Goal: Task Accomplishment & Management: Complete application form

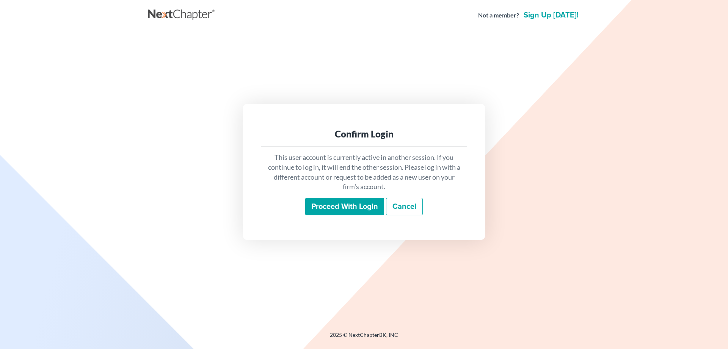
click at [341, 209] on input "Proceed with login" at bounding box center [344, 206] width 79 height 17
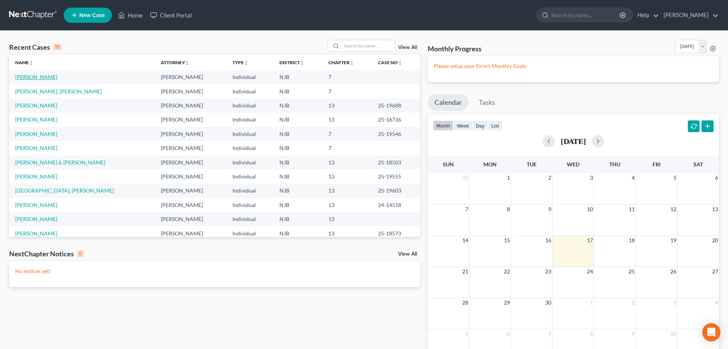
click at [48, 76] on link "[PERSON_NAME]" at bounding box center [36, 77] width 42 height 6
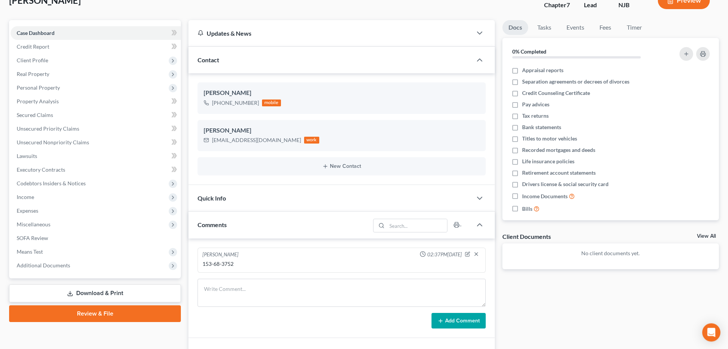
scroll to position [39, 0]
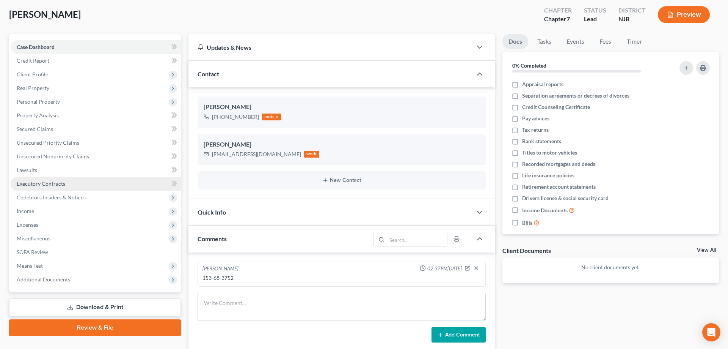
click at [42, 182] on span "Executory Contracts" at bounding box center [41, 183] width 49 height 6
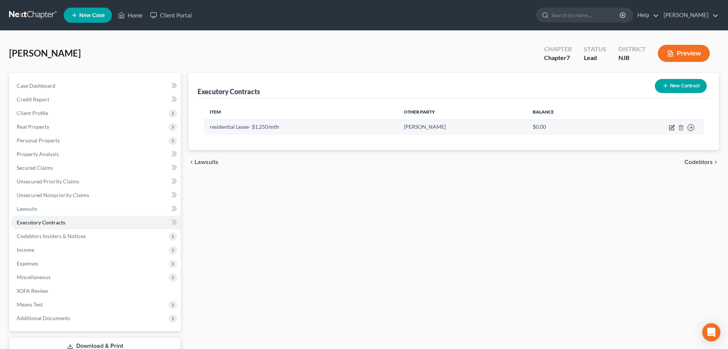
click at [670, 126] on icon "button" at bounding box center [672, 128] width 5 height 5
select select "3"
select select "2"
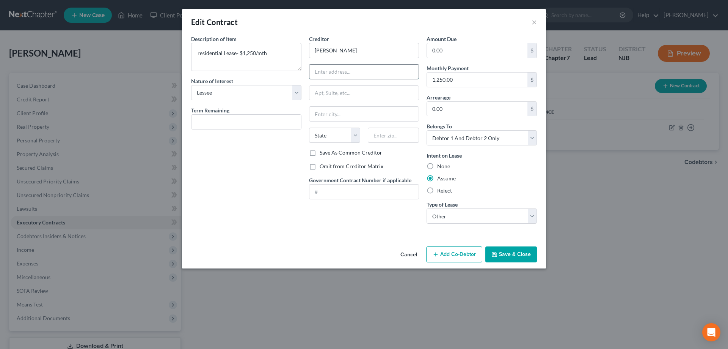
click at [361, 76] on input "text" at bounding box center [365, 71] width 110 height 14
click at [325, 50] on input "[PERSON_NAME]" at bounding box center [364, 50] width 110 height 15
type input "[PERSON_NAME]"
click at [344, 73] on input "text" at bounding box center [365, 71] width 110 height 14
click at [427, 208] on select "Select Real Estate Car Other" at bounding box center [482, 215] width 110 height 15
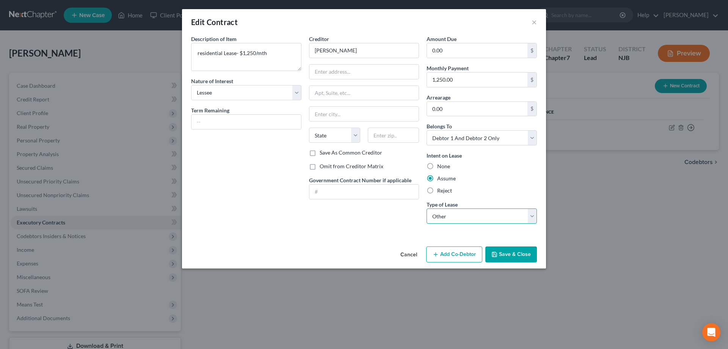
select select "0"
click option "Real Estate" at bounding box center [0, 0] width 0 height 0
click at [361, 76] on input "text" at bounding box center [365, 71] width 110 height 14
type input "[STREET_ADDRESS]"
click at [381, 131] on input "text" at bounding box center [393, 134] width 51 height 15
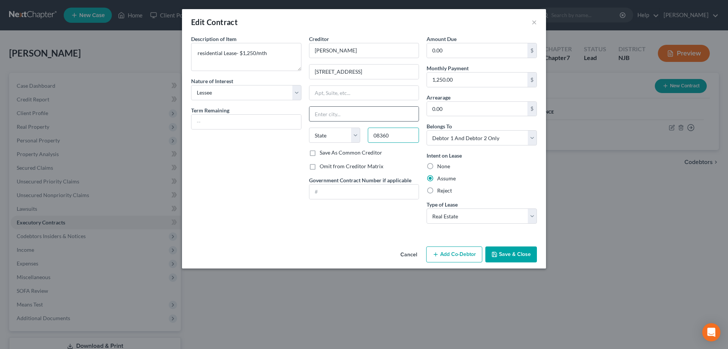
type input "08360"
type input "Vineland"
select select "33"
click at [381, 107] on input "Vineland" at bounding box center [365, 114] width 110 height 14
click at [500, 258] on button "Save & Close" at bounding box center [512, 254] width 52 height 16
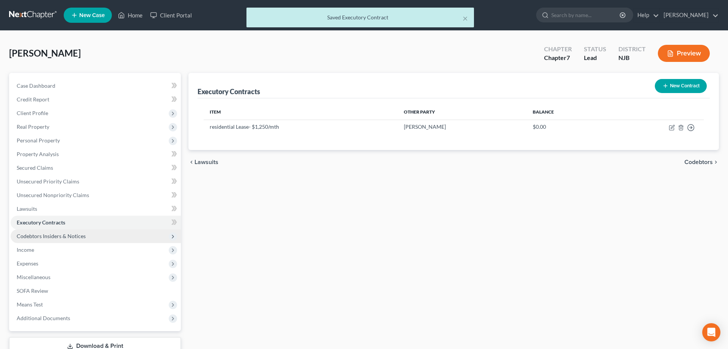
click at [52, 236] on span "Codebtors Insiders & Notices" at bounding box center [51, 236] width 69 height 6
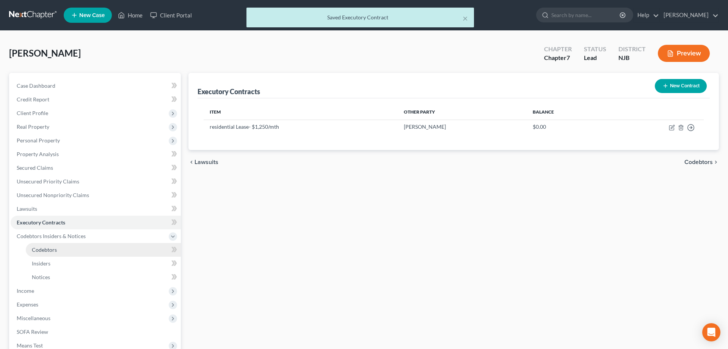
click at [51, 249] on span "Codebtors" at bounding box center [44, 249] width 25 height 6
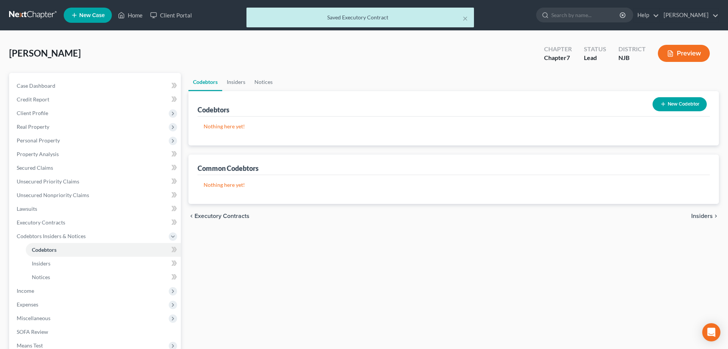
click at [670, 103] on button "New Codebtor" at bounding box center [680, 104] width 54 height 14
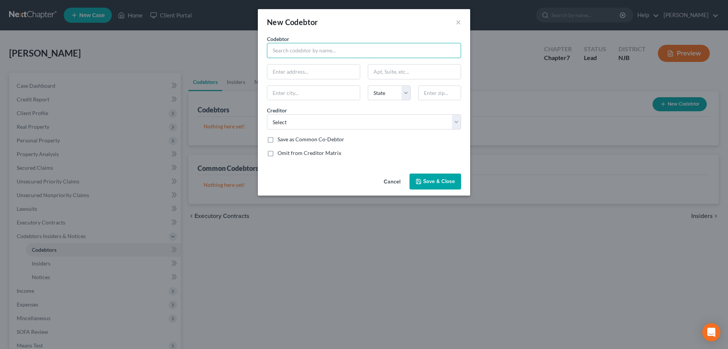
click at [306, 50] on input "text" at bounding box center [364, 50] width 194 height 15
click at [267, 114] on select "Select Ally Finance Truist Financial DECAF [PERSON_NAME]" at bounding box center [364, 121] width 194 height 15
click at [458, 22] on button "×" at bounding box center [458, 21] width 5 height 9
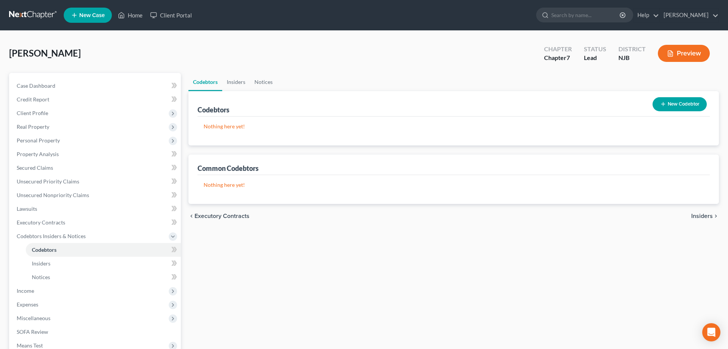
click at [279, 135] on div "Nothing here yet! Name Creditor Balance" at bounding box center [454, 130] width 513 height 29
click at [665, 108] on button "New Codebtor" at bounding box center [680, 104] width 54 height 14
